Goal: Task Accomplishment & Management: Manage account settings

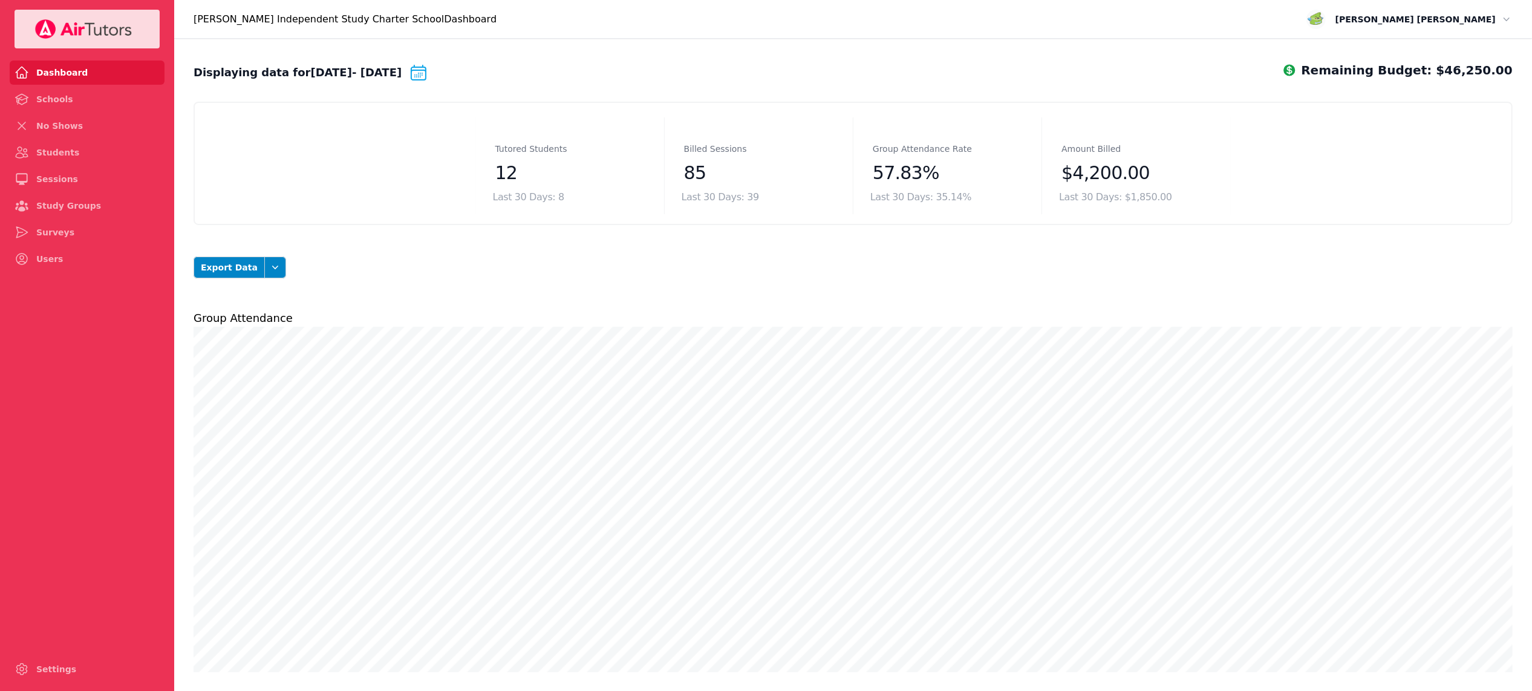
click at [1505, 27] on button "Open user menu Amy Povondra" at bounding box center [1410, 19] width 214 height 27
click at [1478, 65] on button "Logout" at bounding box center [1473, 68] width 77 height 19
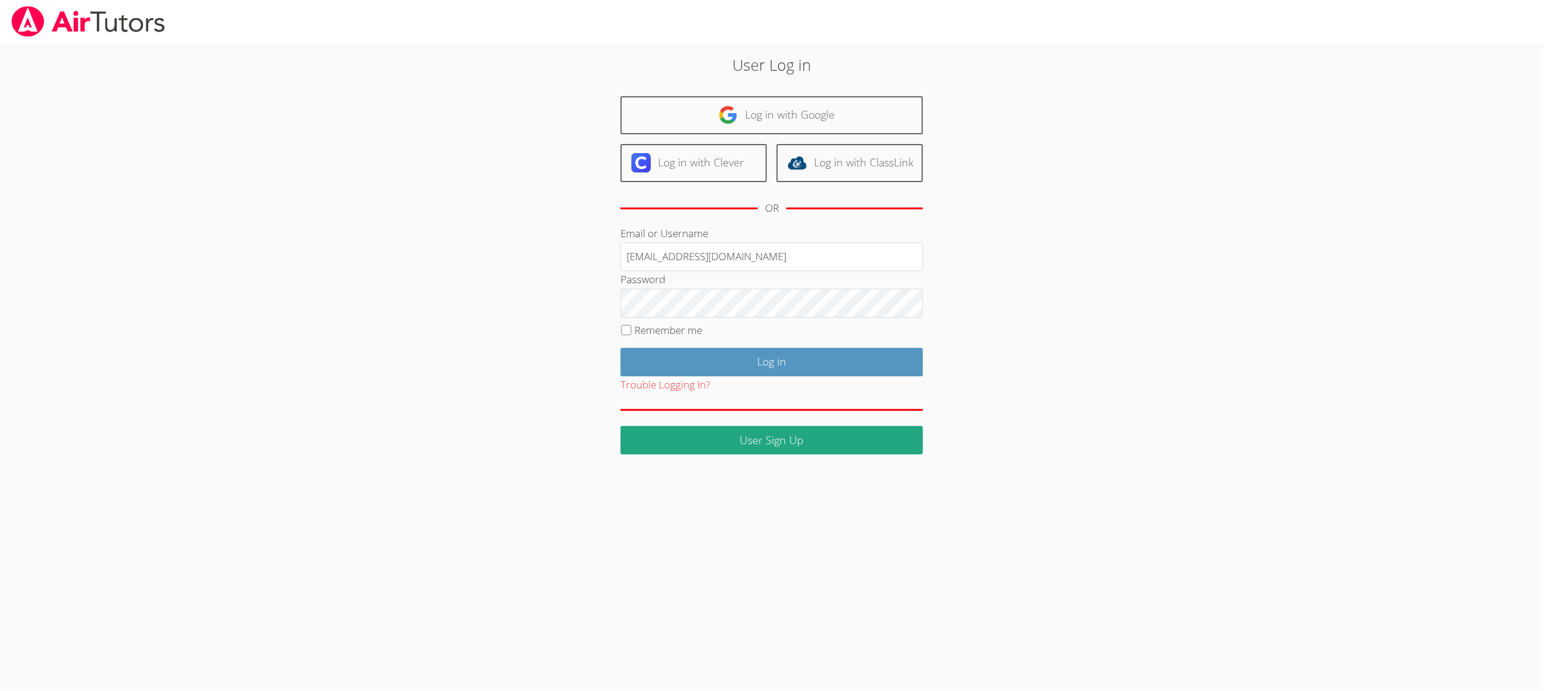
type input "[EMAIL_ADDRESS][DOMAIN_NAME]"
click at [654, 358] on input "Log in" at bounding box center [772, 362] width 302 height 28
